Goal: Use online tool/utility

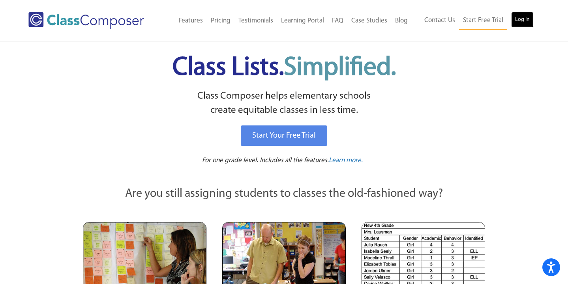
click at [522, 20] on link "Log In" at bounding box center [522, 20] width 23 height 16
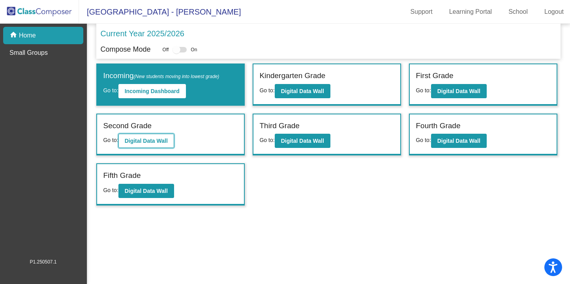
click at [160, 139] on b "Digital Data Wall" at bounding box center [146, 141] width 43 height 6
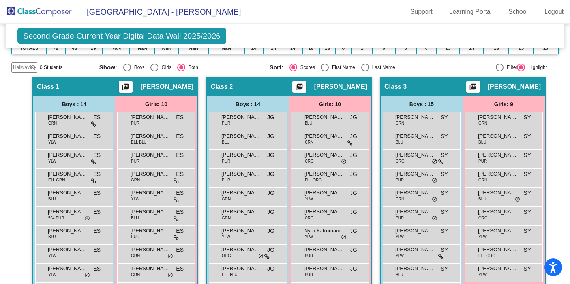
scroll to position [127, 0]
